Goal: Information Seeking & Learning: Find contact information

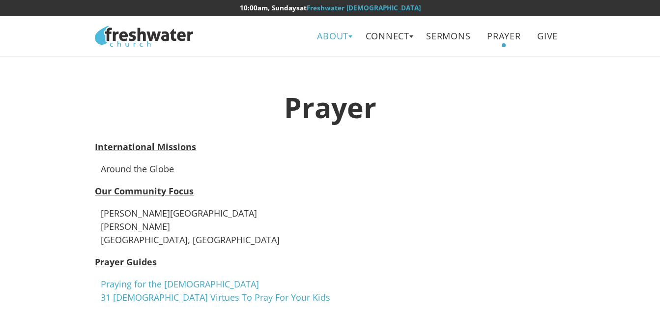
click at [334, 35] on link "About" at bounding box center [333, 36] width 46 height 22
click at [324, 53] on link "Beliefs" at bounding box center [337, 59] width 78 height 20
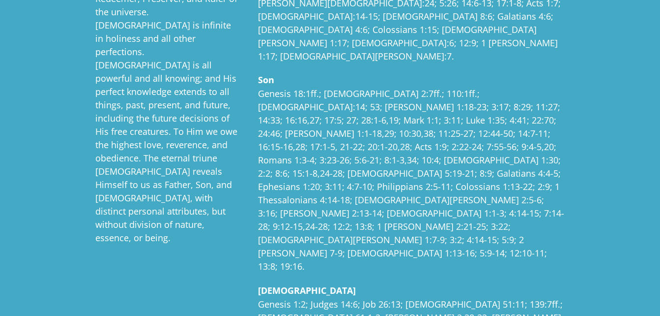
scroll to position [295, 0]
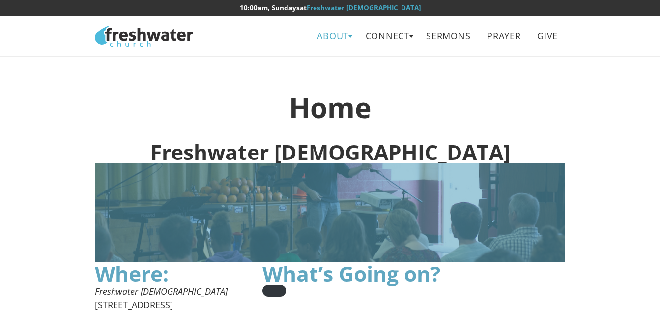
click at [334, 34] on link "About" at bounding box center [333, 36] width 46 height 22
click at [326, 79] on link "Leadership" at bounding box center [337, 79] width 78 height 20
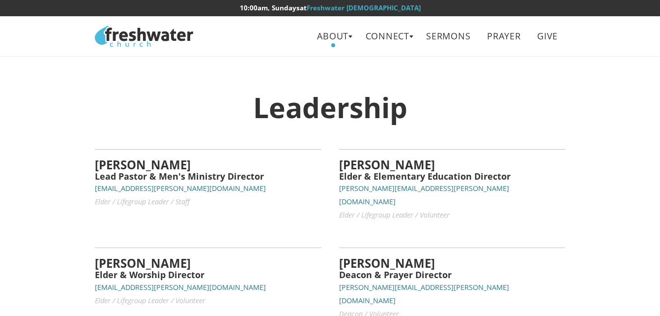
click at [130, 282] on small "[EMAIL_ADDRESS][PERSON_NAME][DOMAIN_NAME]" at bounding box center [180, 286] width 171 height 9
click at [134, 257] on h4 "[PERSON_NAME]" at bounding box center [208, 263] width 226 height 13
